Goal: Browse casually: Explore the website without a specific task or goal

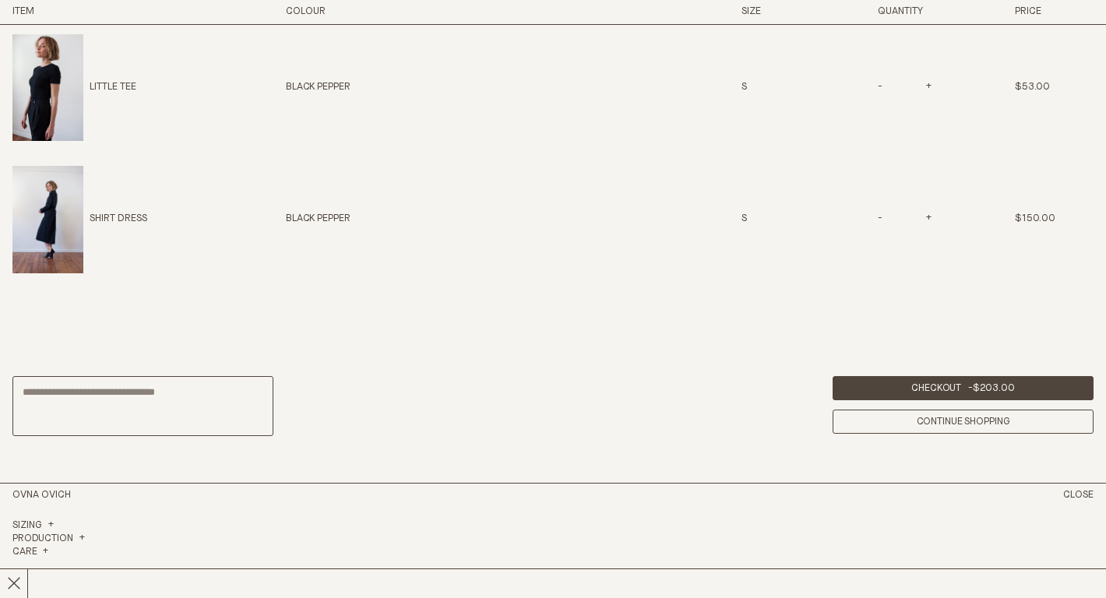
click at [26, 12] on h3 "Item" at bounding box center [120, 11] width 216 height 13
click at [1042, 426] on link "Continue Shopping" at bounding box center [962, 422] width 261 height 24
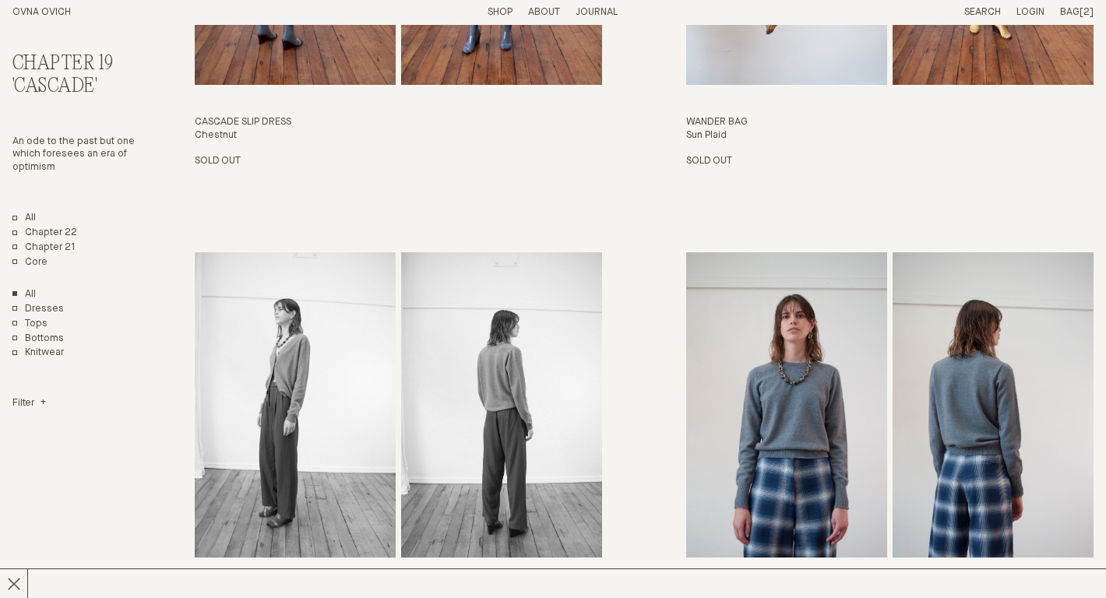
scroll to position [1804, 0]
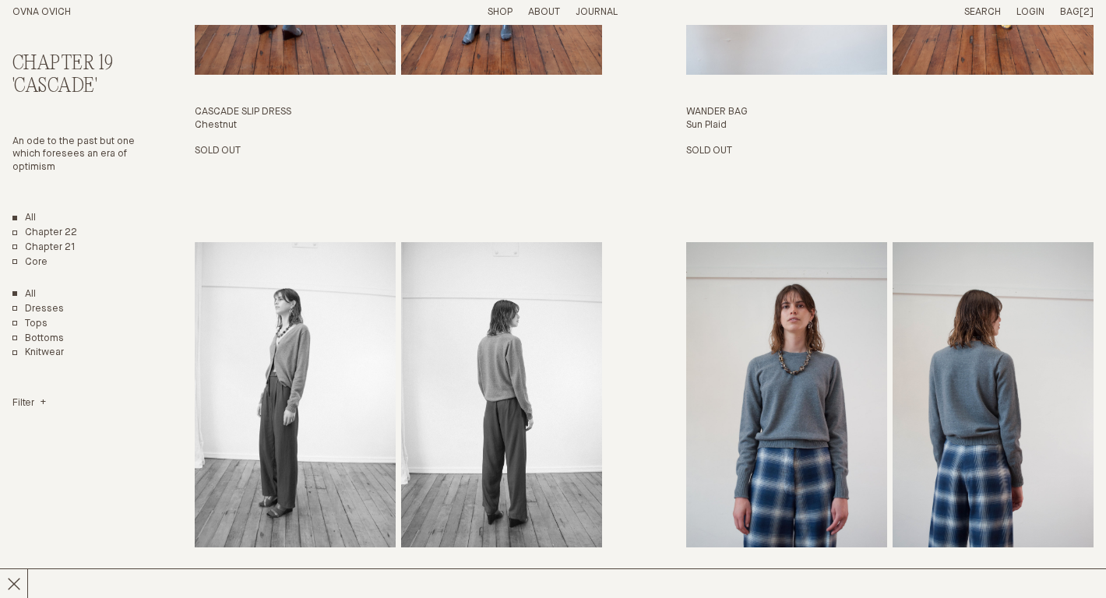
click at [31, 217] on link "All" at bounding box center [23, 218] width 23 height 13
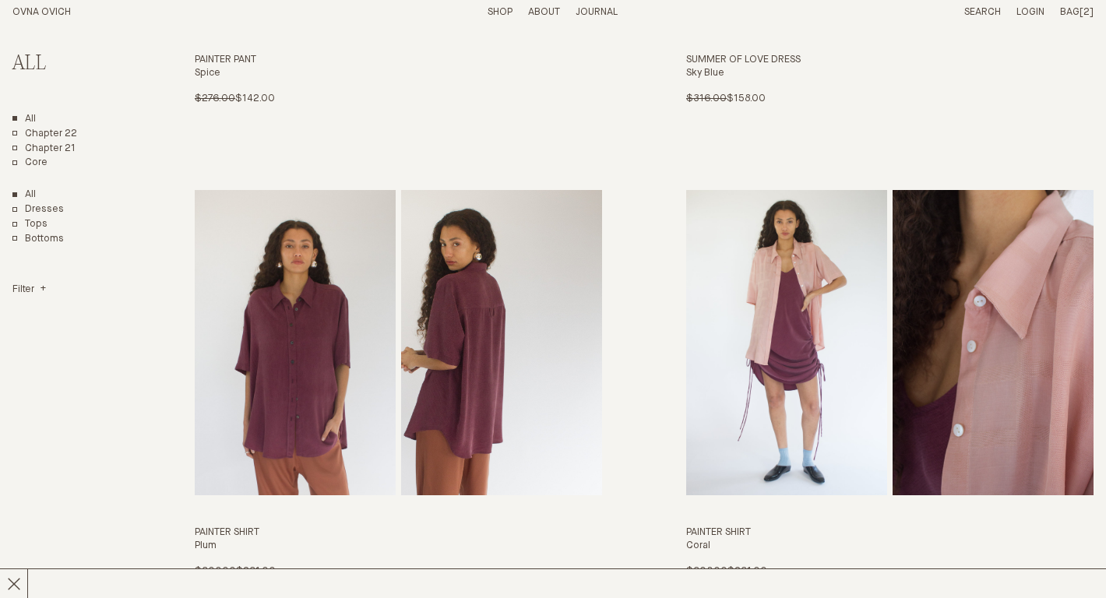
scroll to position [3464, 0]
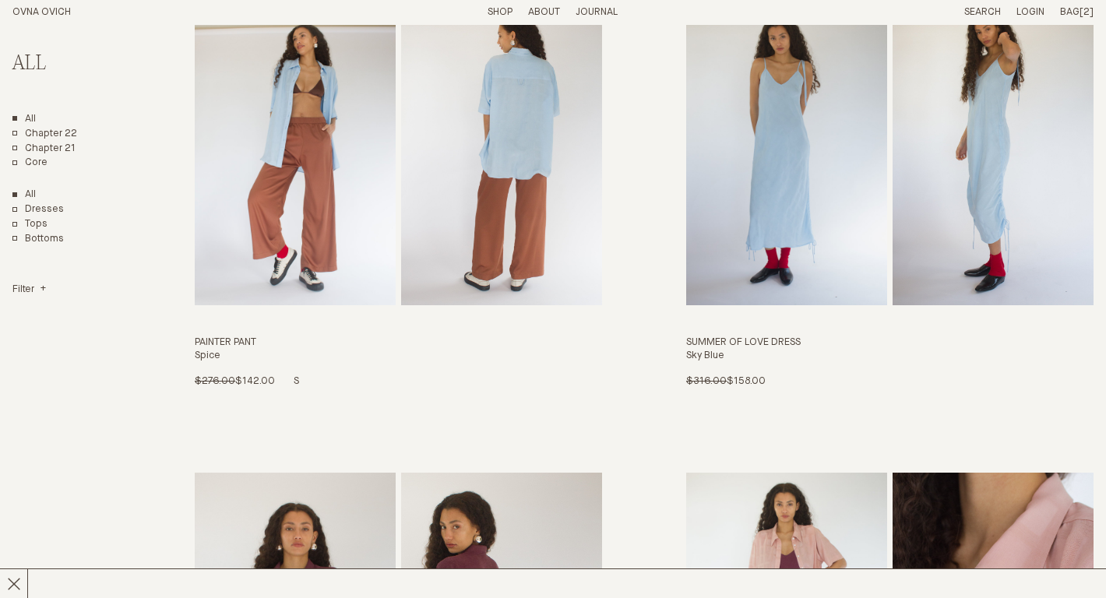
click at [491, 173] on img "Painter Pant" at bounding box center [501, 152] width 201 height 305
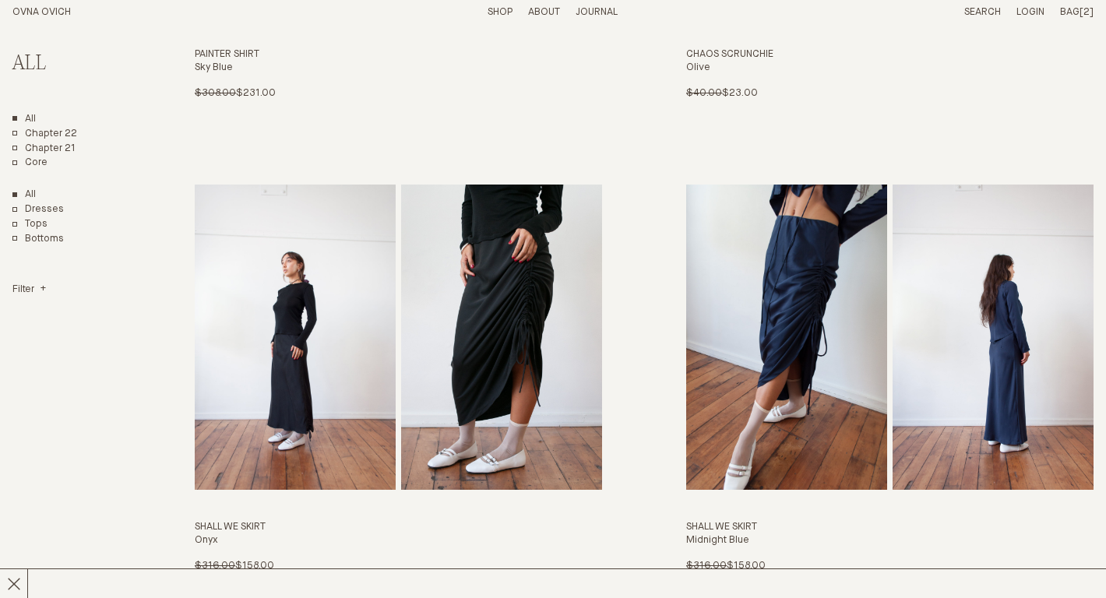
scroll to position [4874, 0]
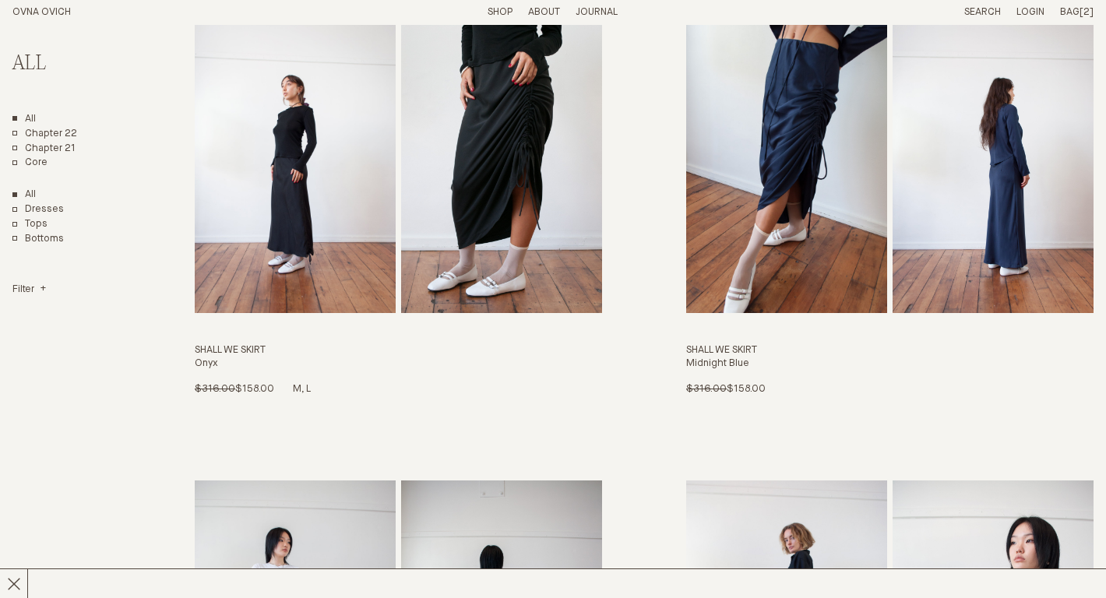
click at [547, 195] on img "Shall We Skirt" at bounding box center [501, 160] width 201 height 305
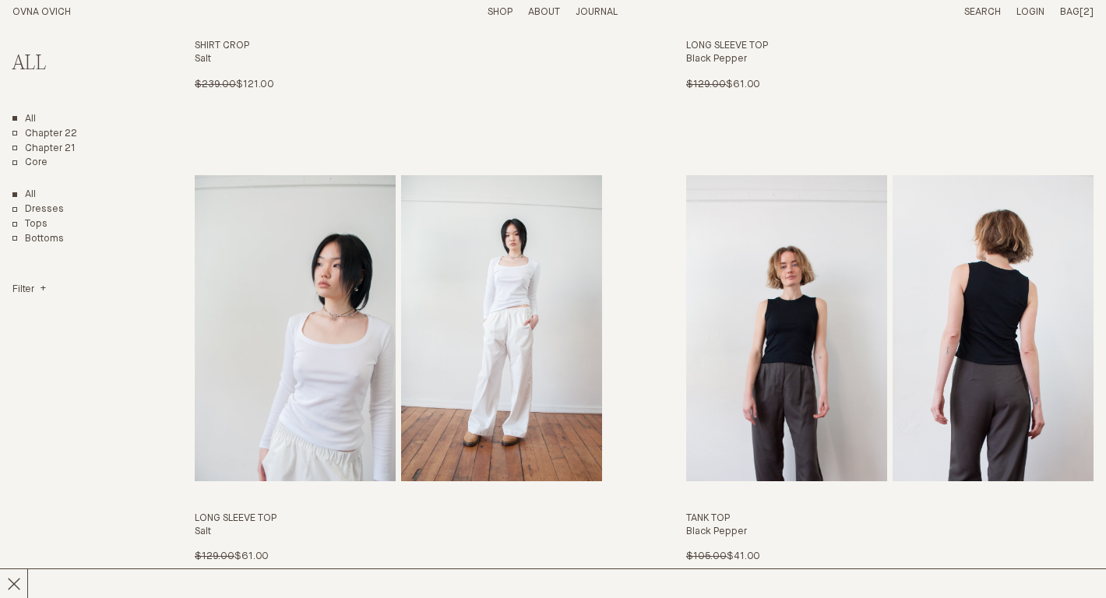
scroll to position [6621, 0]
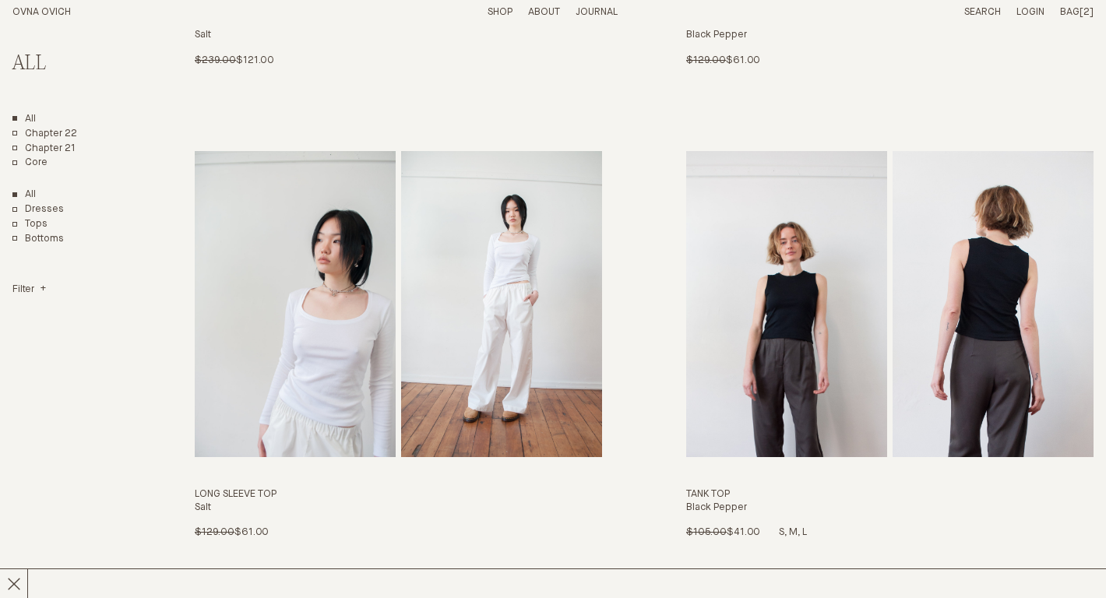
click at [776, 281] on img "Tank Top" at bounding box center [786, 303] width 201 height 305
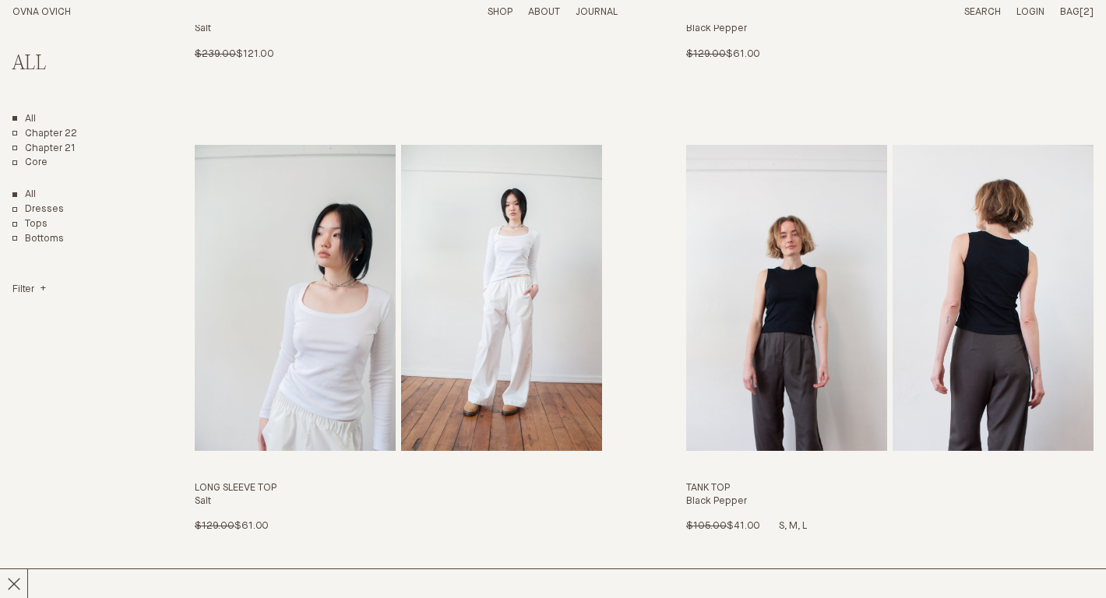
scroll to position [6629, 0]
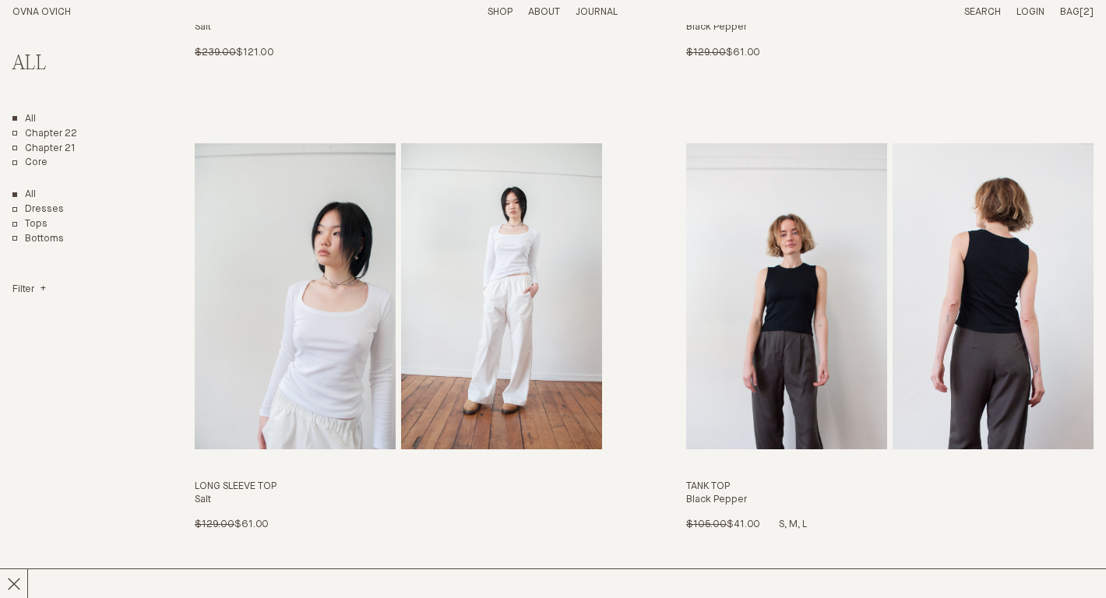
click at [804, 305] on img "Tank Top" at bounding box center [786, 295] width 201 height 305
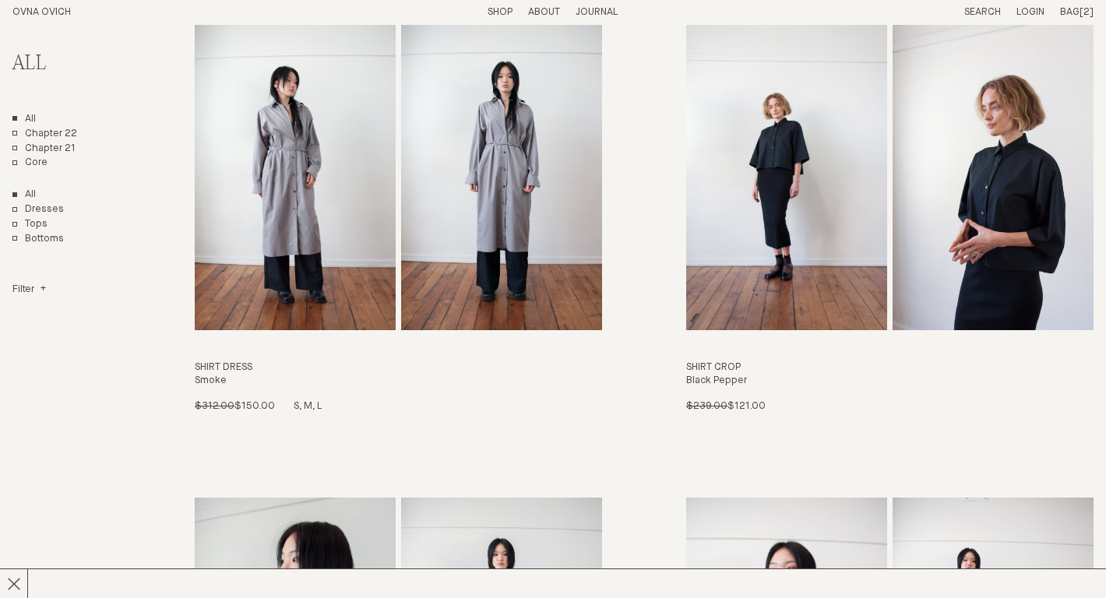
scroll to position [5805, 0]
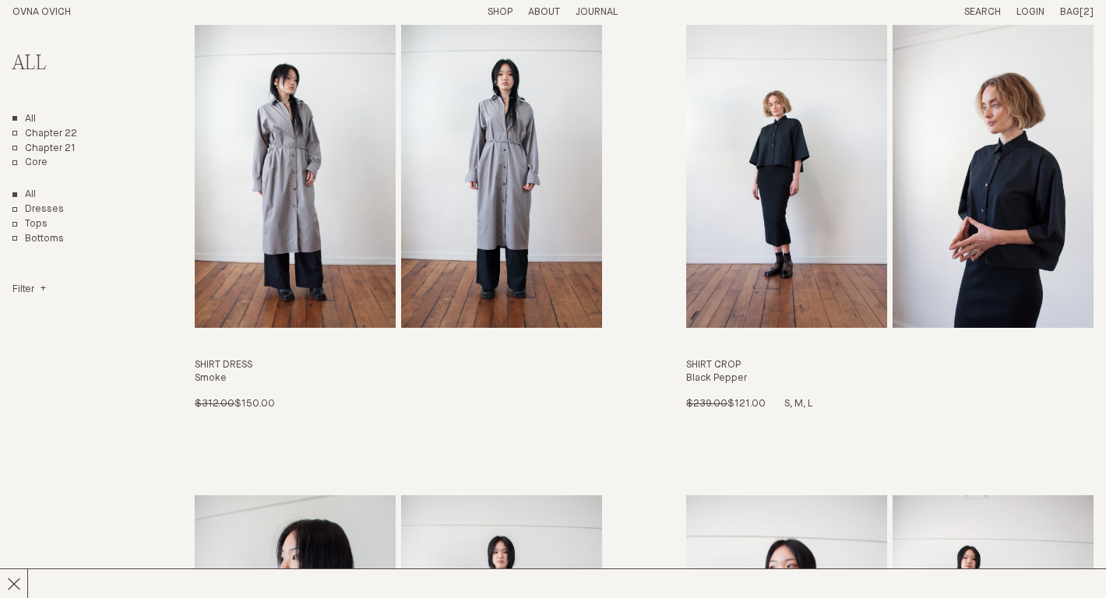
click at [729, 170] on img "Shirt Crop" at bounding box center [786, 175] width 201 height 305
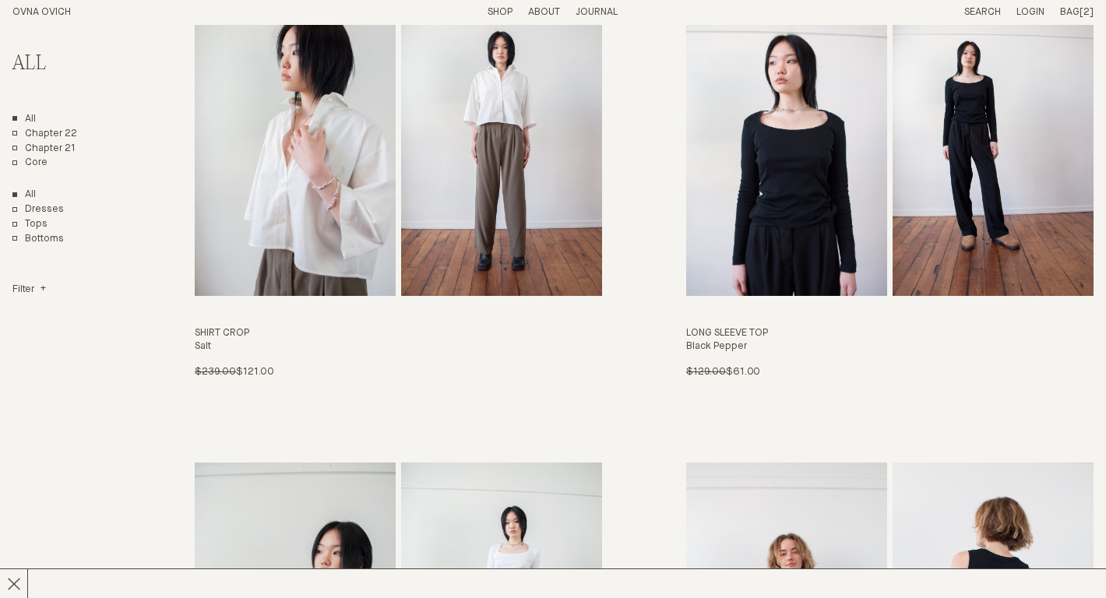
scroll to position [6314, 0]
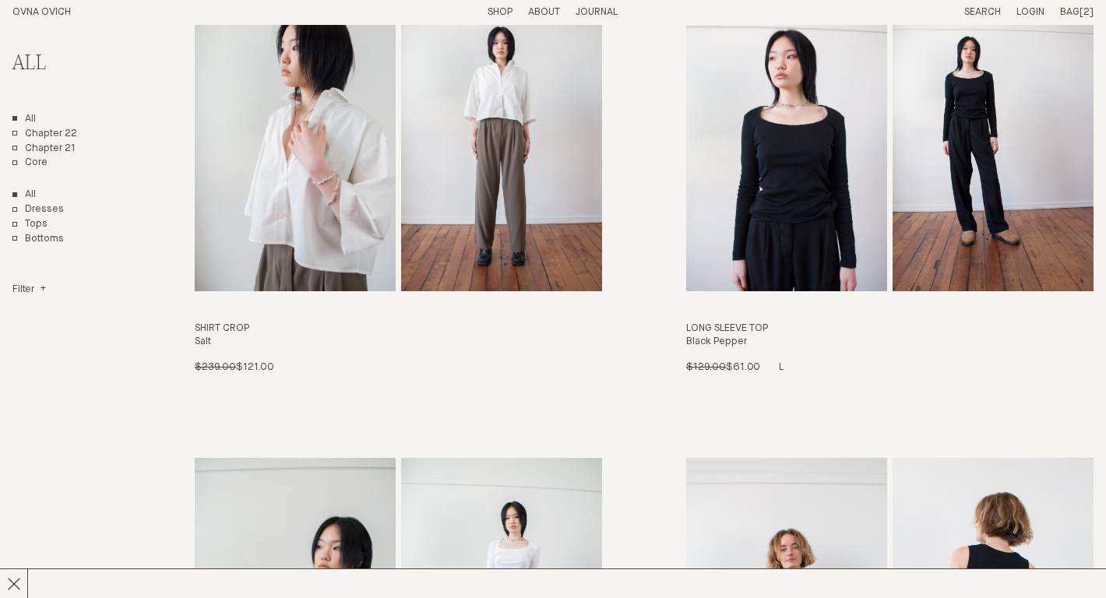
click at [760, 241] on img "Long Sleeve Top" at bounding box center [786, 138] width 201 height 305
click at [537, 160] on img "Shirt Crop" at bounding box center [501, 138] width 201 height 305
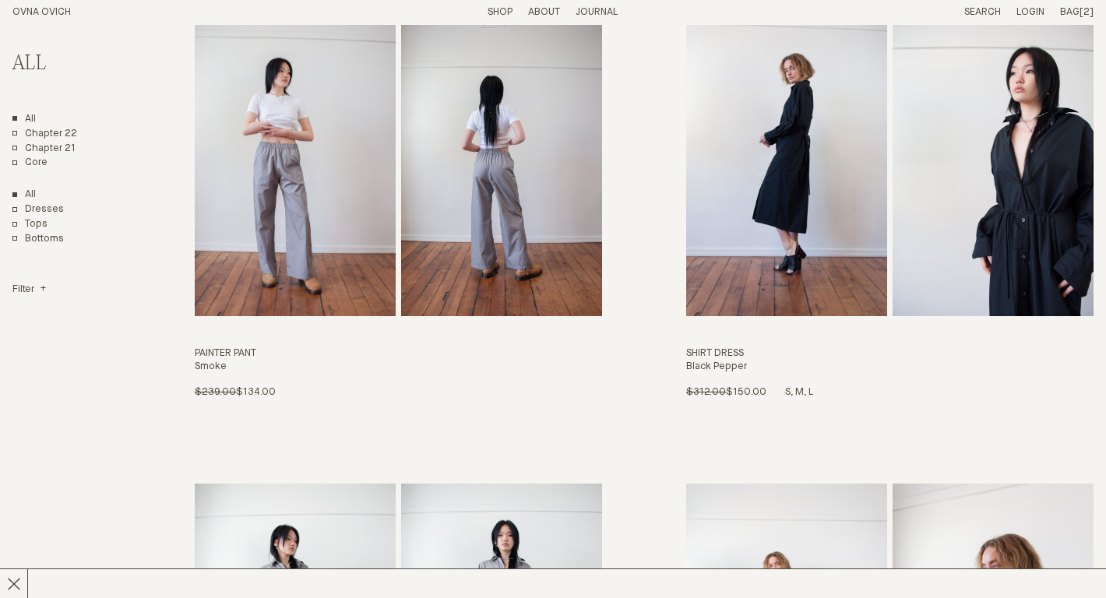
scroll to position [5374, 0]
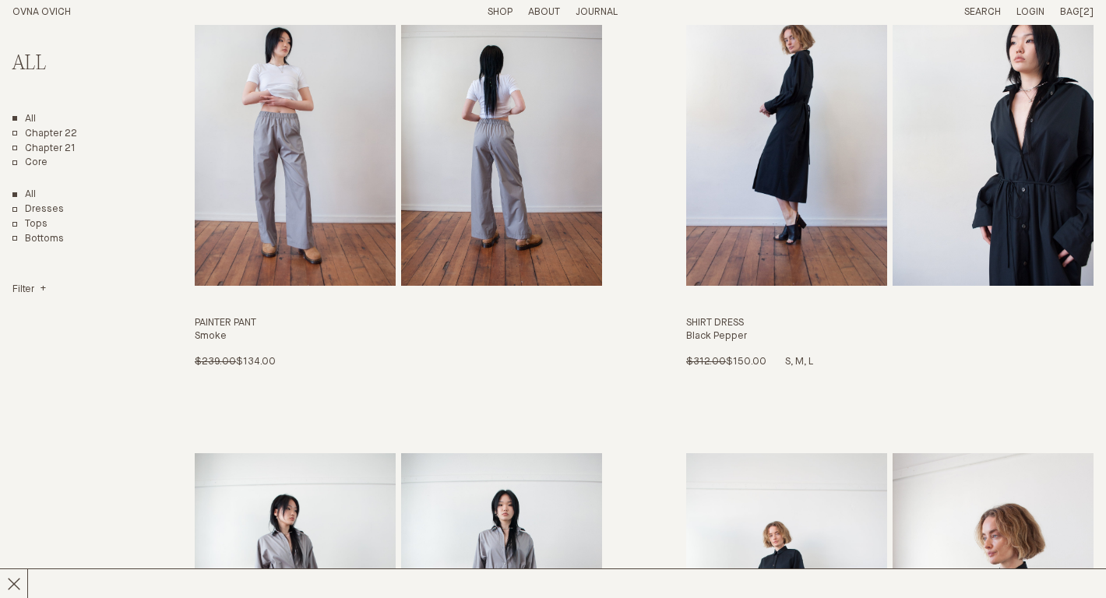
click at [794, 238] on img "Shirt Dress" at bounding box center [786, 133] width 201 height 305
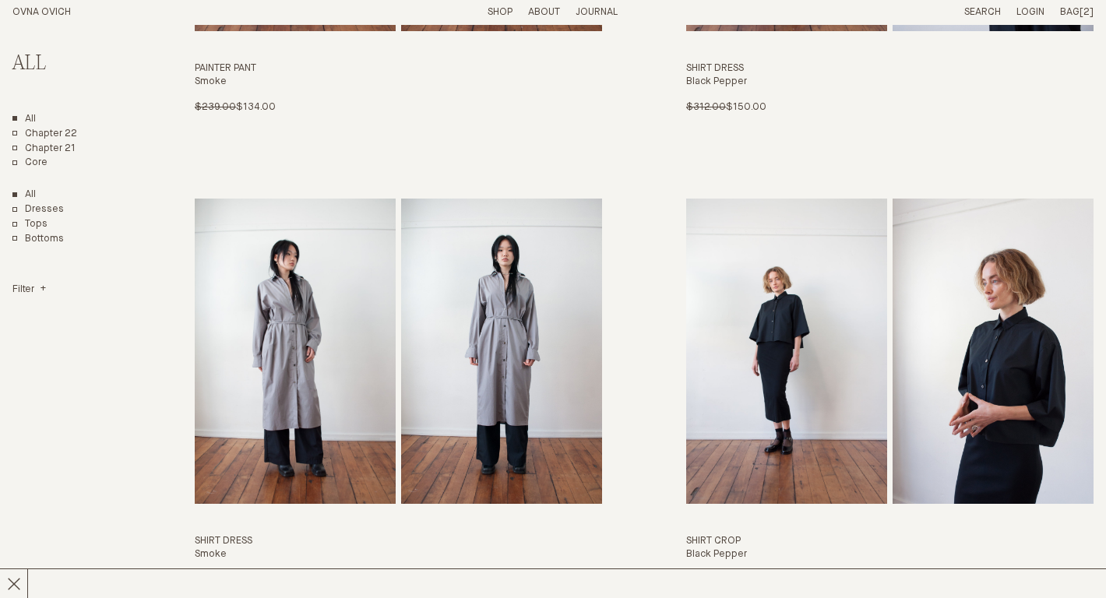
scroll to position [5715, 0]
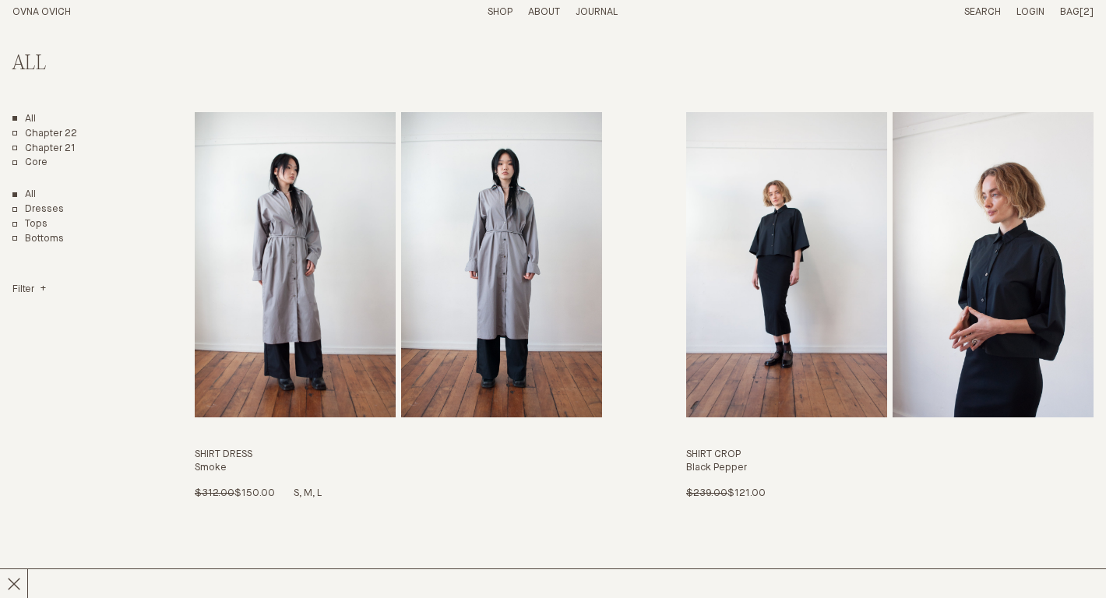
click at [542, 287] on img "Shirt Dress" at bounding box center [501, 264] width 201 height 305
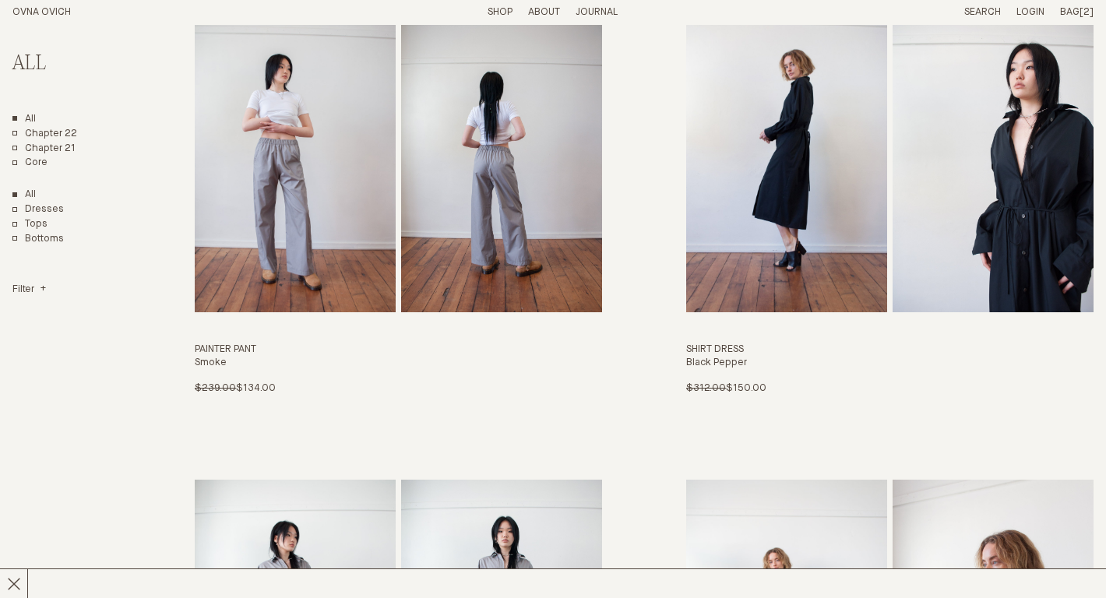
scroll to position [5034, 0]
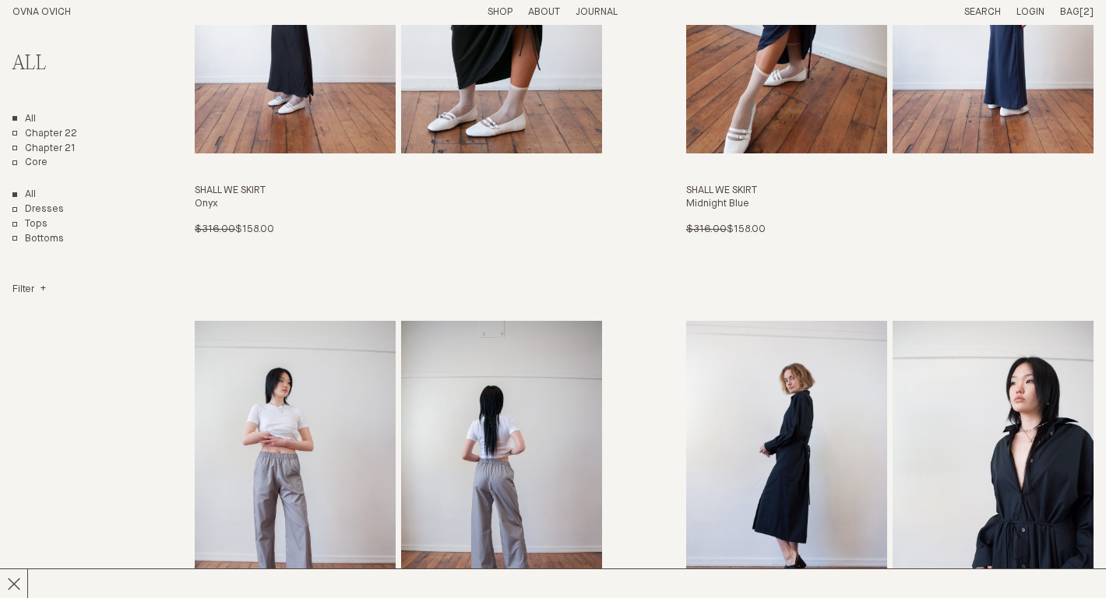
click at [816, 410] on img "Shirt Dress" at bounding box center [786, 473] width 201 height 305
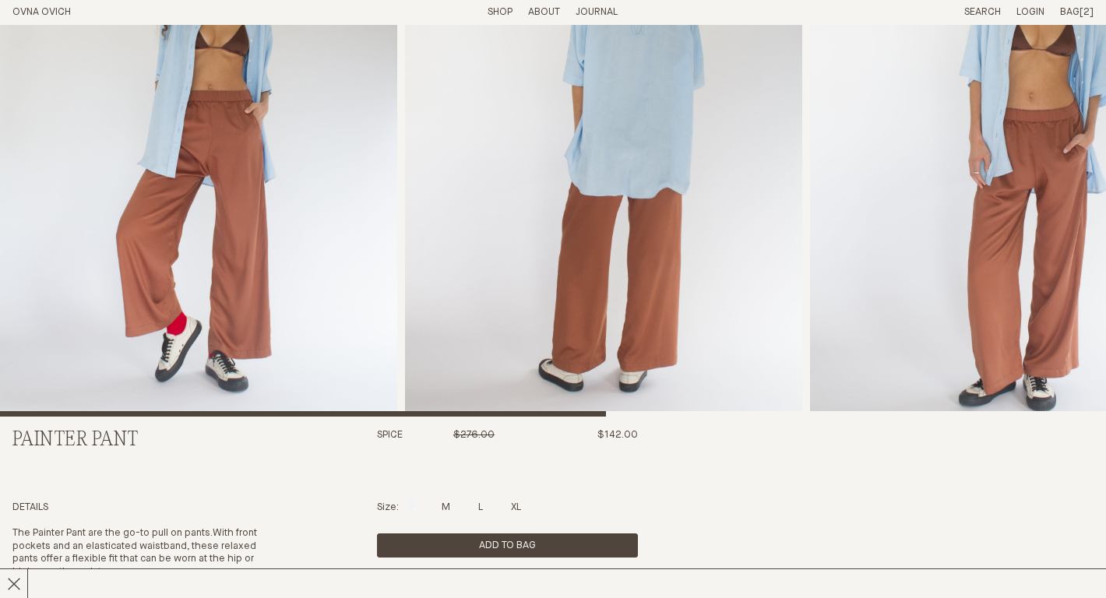
scroll to position [87, 0]
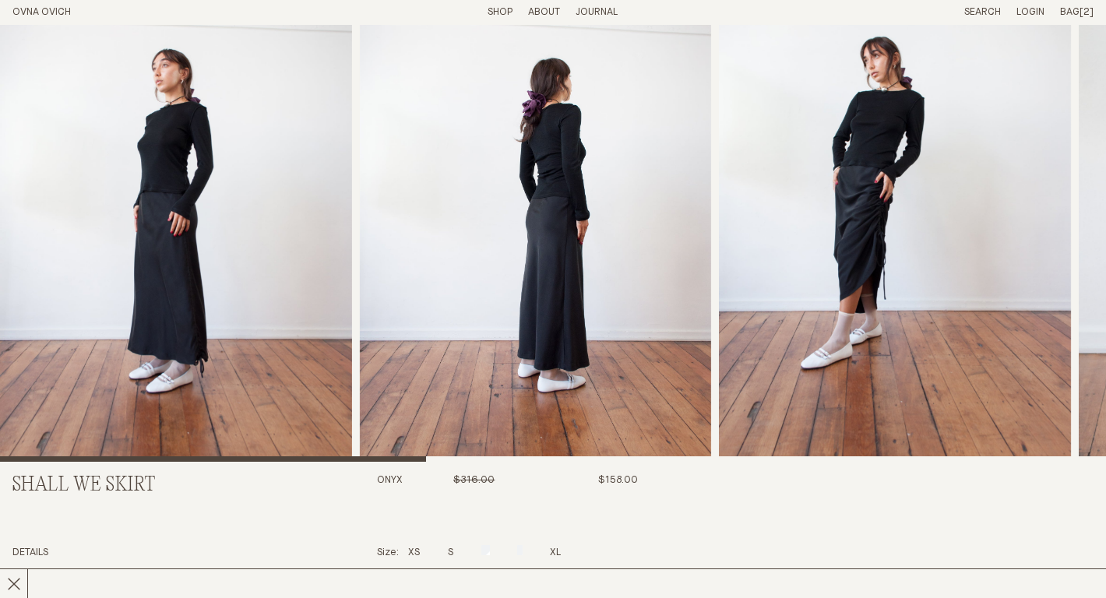
scroll to position [80, 0]
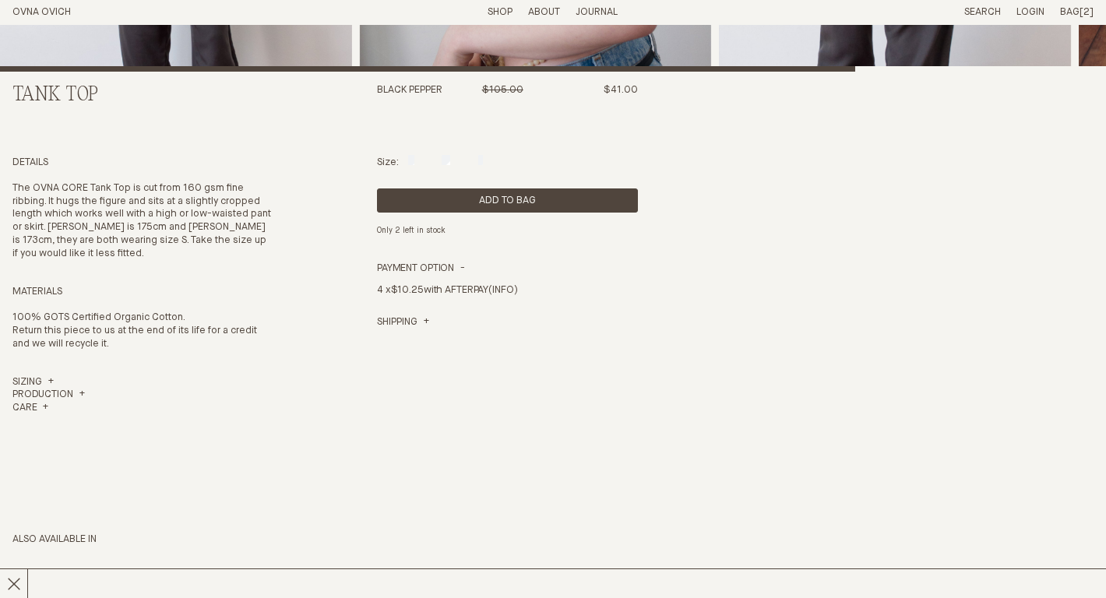
scroll to position [485, 0]
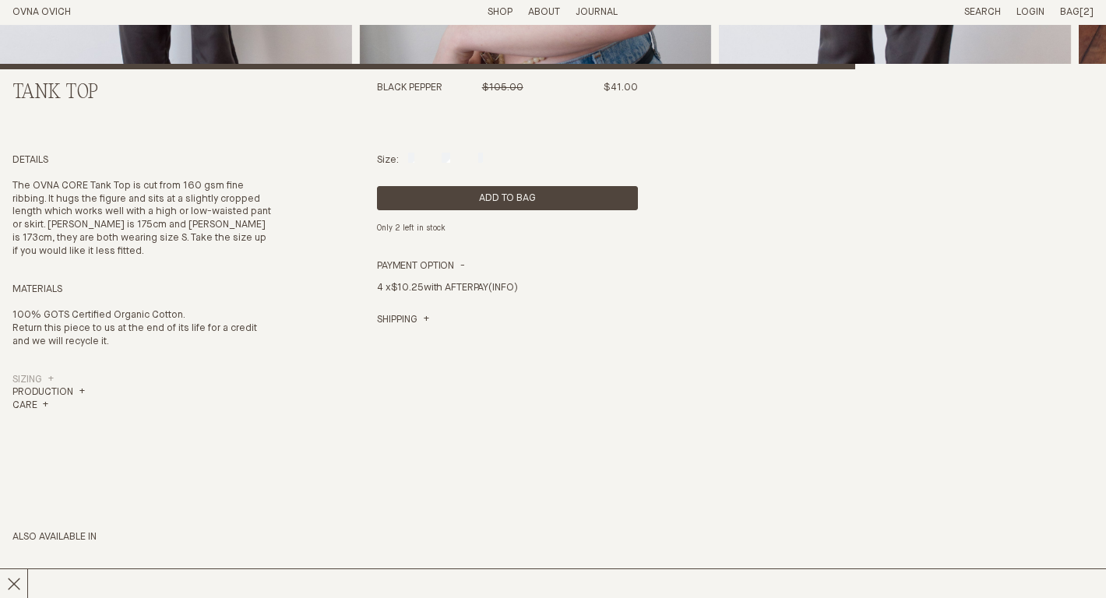
click at [38, 374] on link "Sizing" at bounding box center [32, 380] width 41 height 13
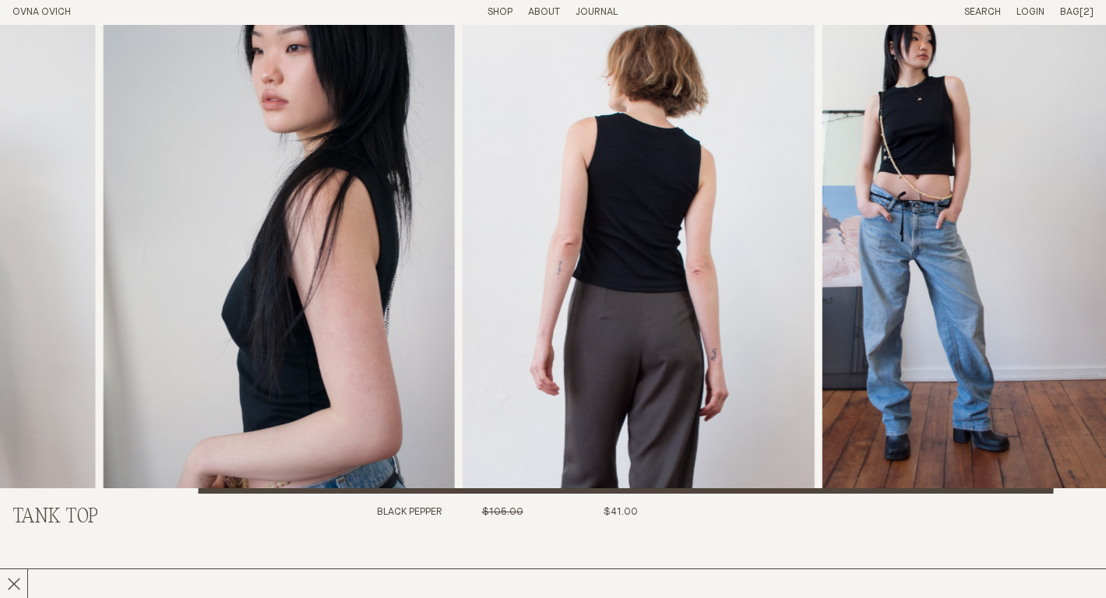
scroll to position [0, 0]
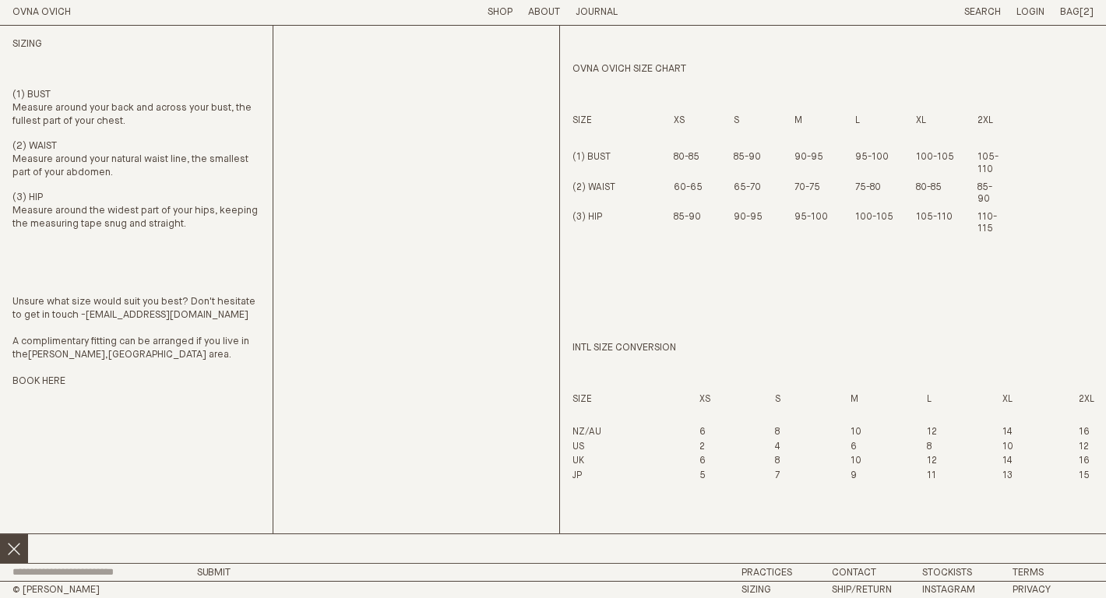
click at [11, 545] on icon at bounding box center [14, 549] width 14 height 14
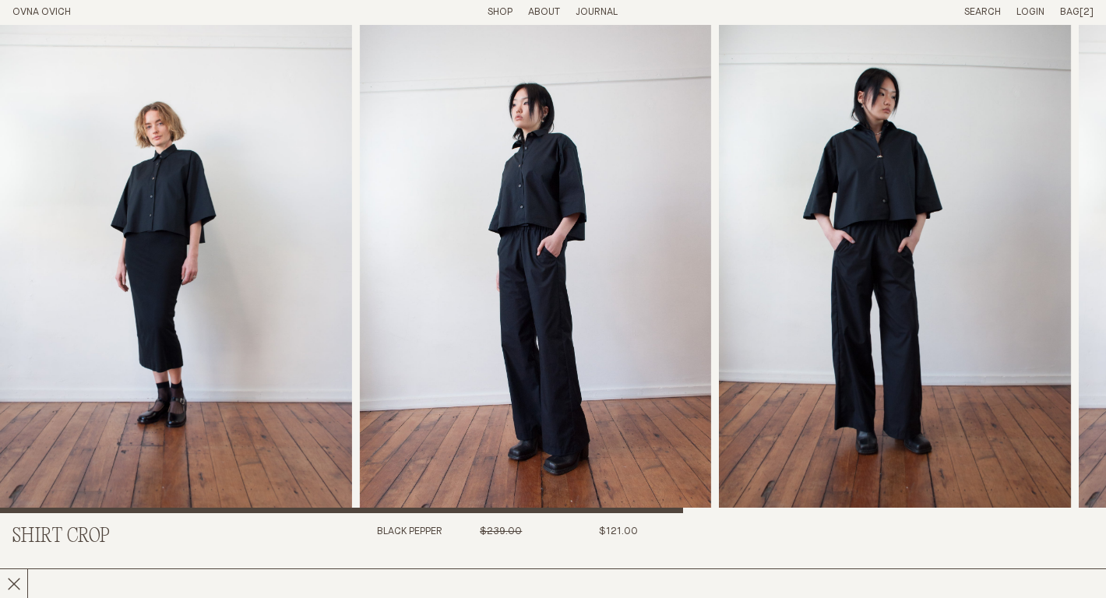
scroll to position [42, 0]
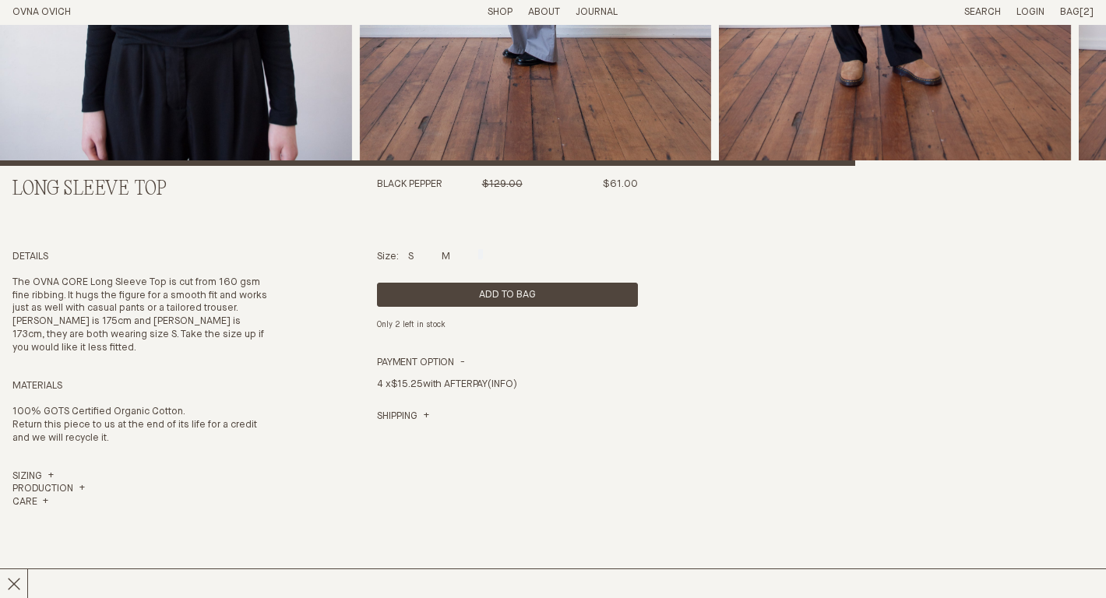
scroll to position [380, 0]
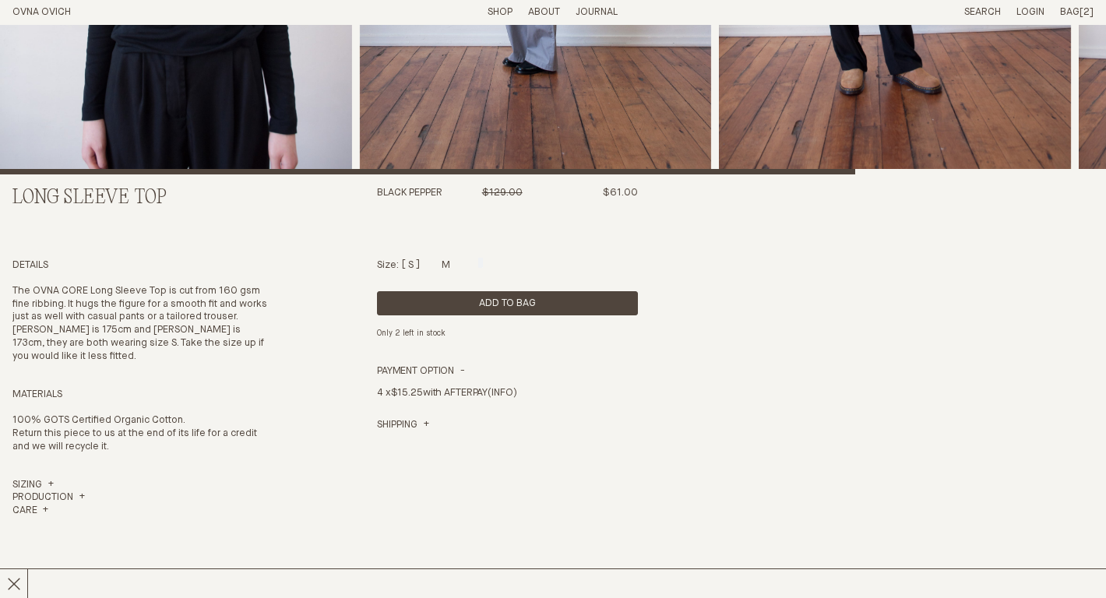
click at [409, 266] on div at bounding box center [410, 263] width 5 height 10
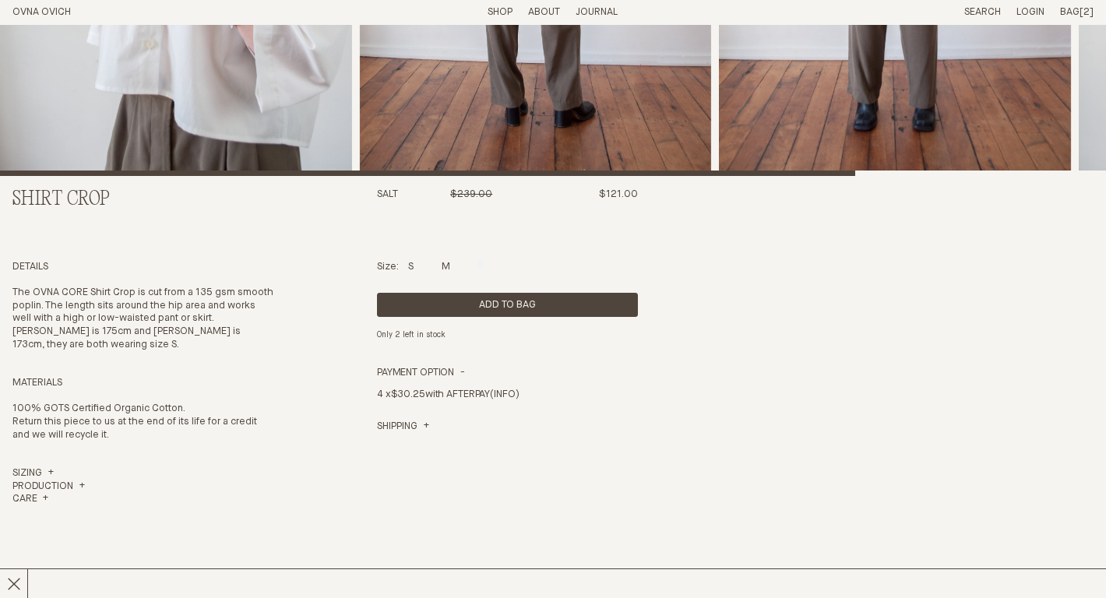
scroll to position [428, 0]
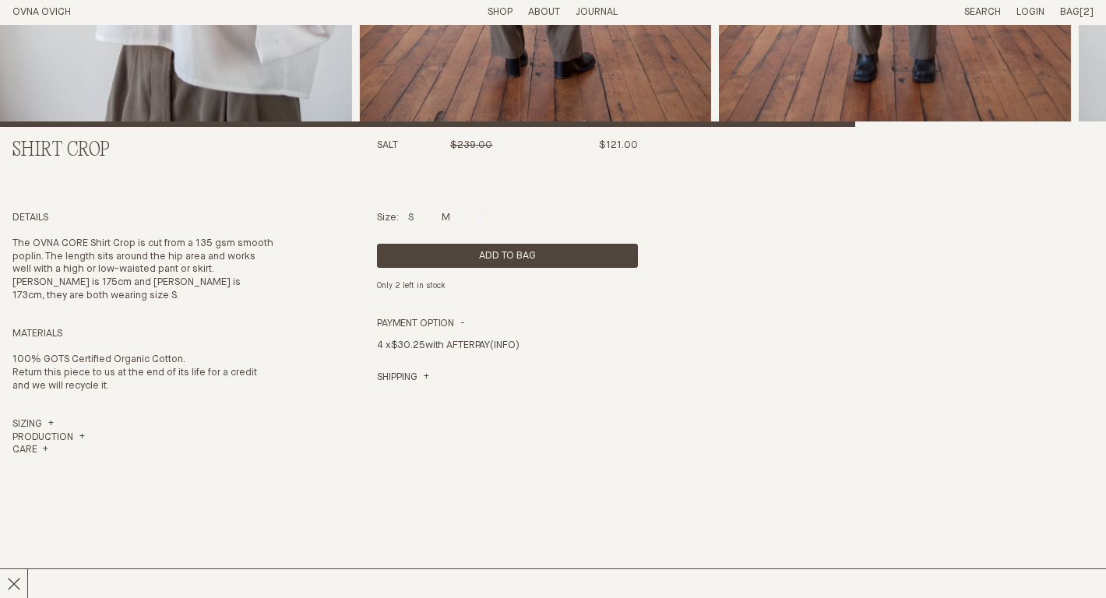
click at [417, 214] on div "Size: S M L" at bounding box center [507, 218] width 261 height 13
click at [405, 224] on div "Size: S M L" at bounding box center [507, 218] width 261 height 13
click at [413, 217] on div at bounding box center [410, 215] width 5 height 10
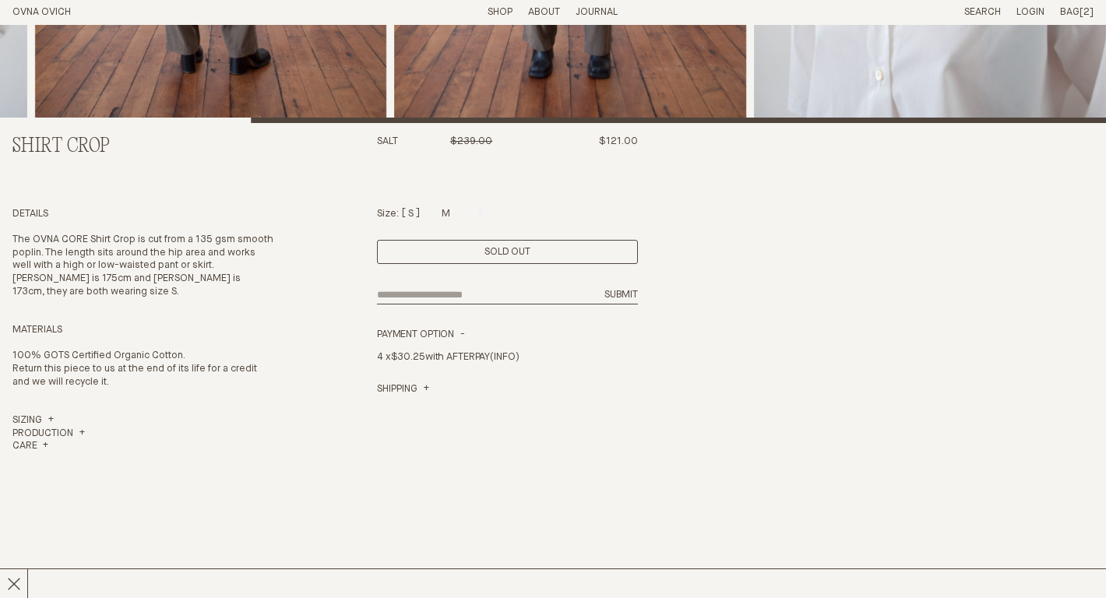
scroll to position [551, 0]
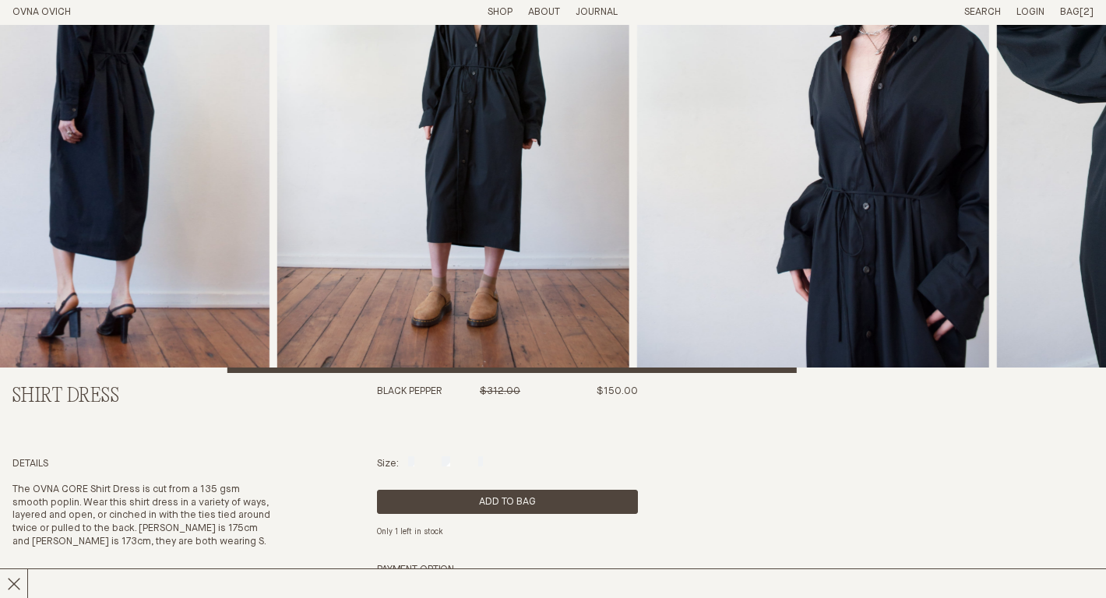
scroll to position [201, 0]
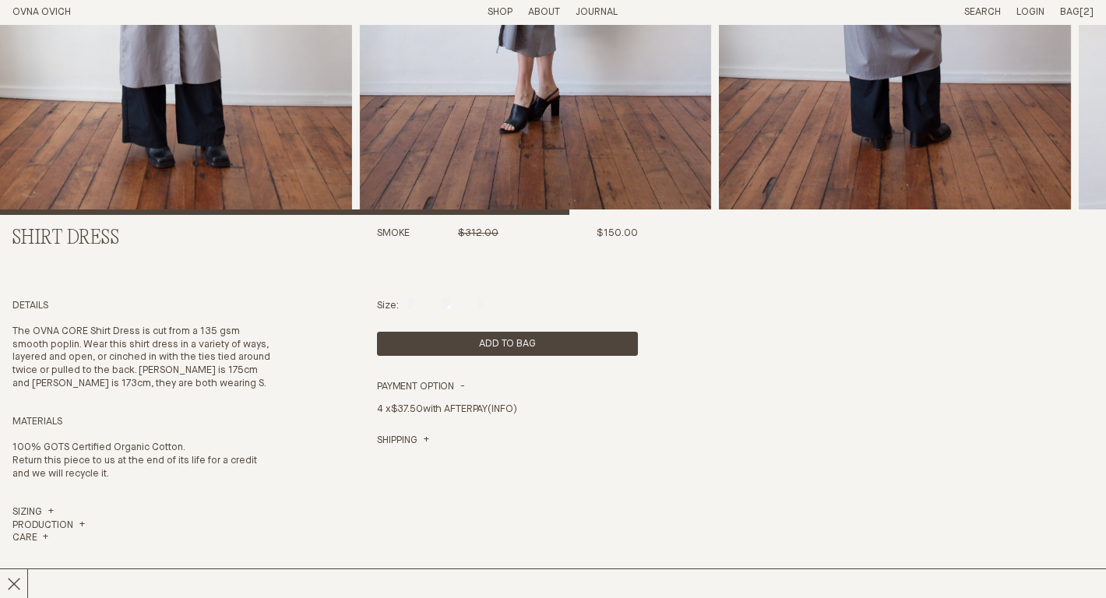
scroll to position [355, 0]
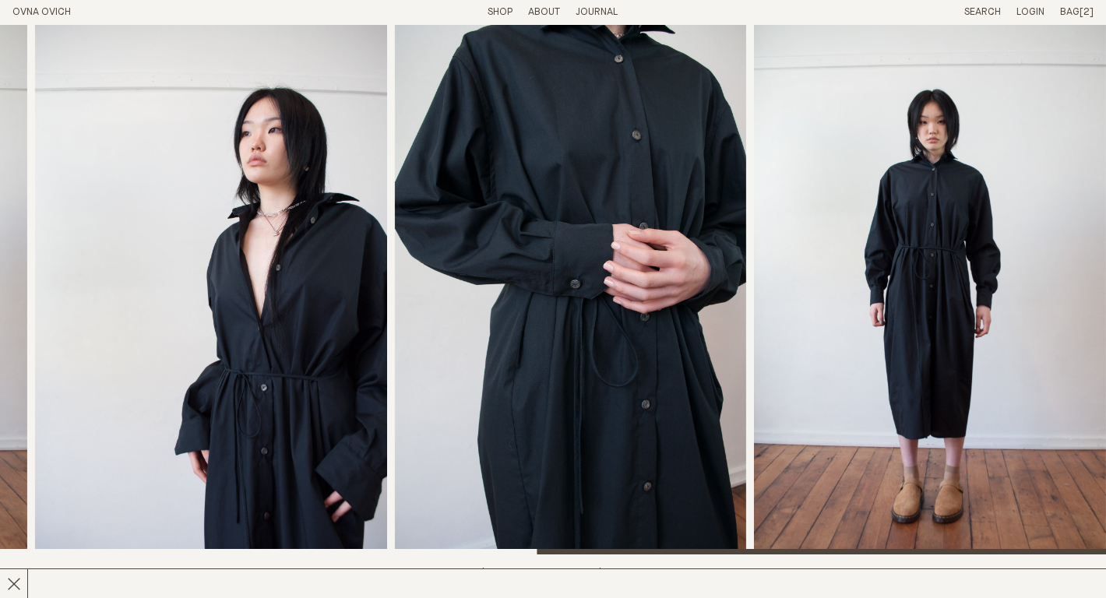
click at [508, 11] on link "Shop" at bounding box center [500, 12] width 25 height 10
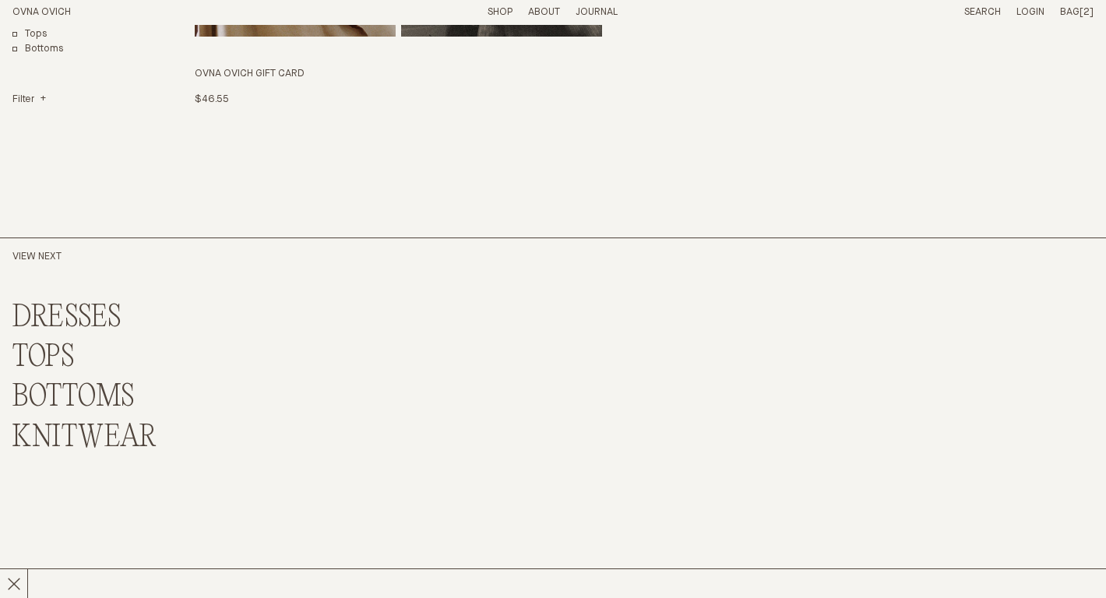
scroll to position [3857, 0]
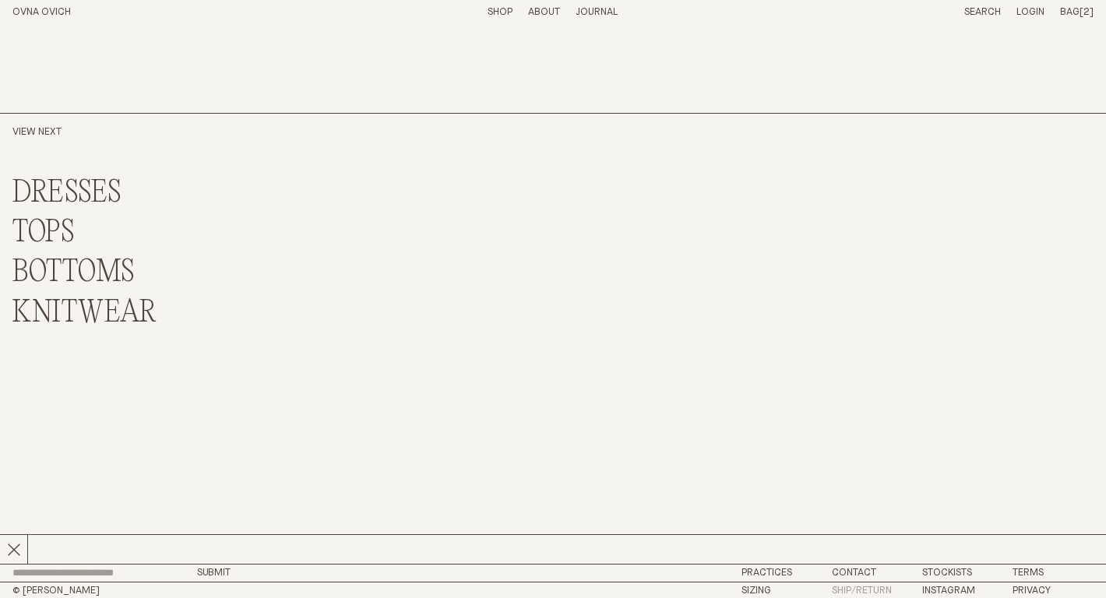
click at [871, 586] on link "Ship/Return" at bounding box center [862, 591] width 60 height 10
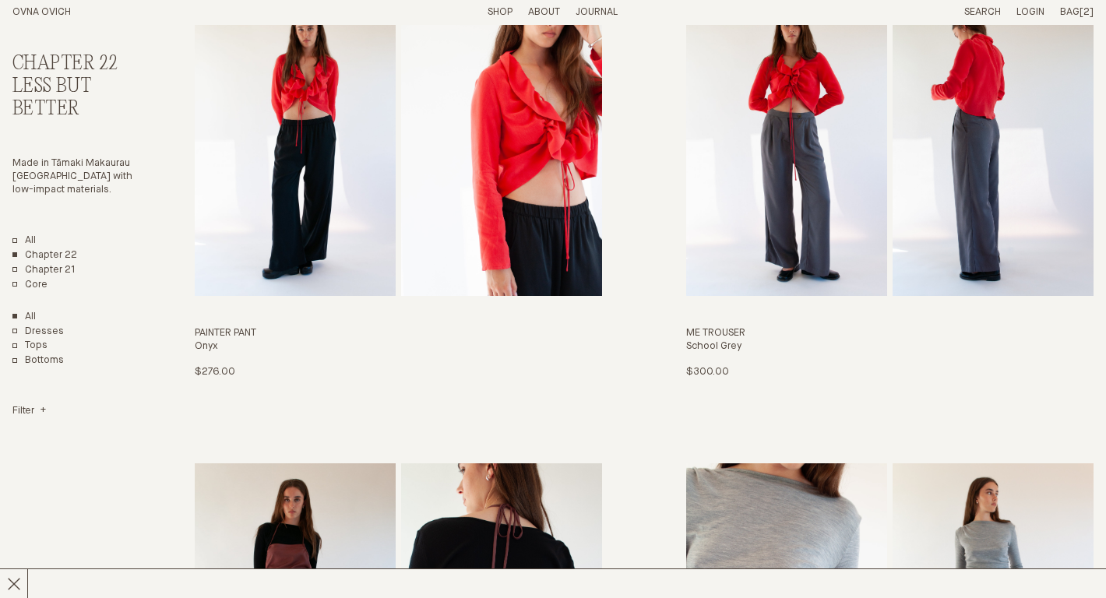
scroll to position [0, 0]
